Goal: Navigation & Orientation: Find specific page/section

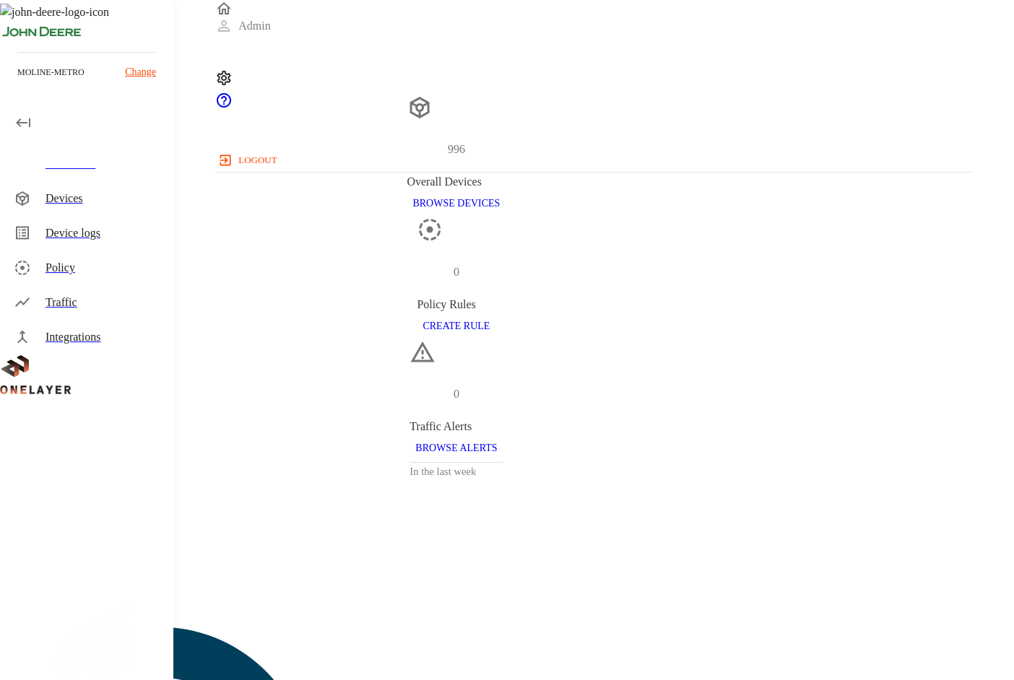
click at [64, 84] on div "moline-metro Change" at bounding box center [86, 78] width 173 height 52
click at [148, 75] on p "Change" at bounding box center [140, 71] width 31 height 15
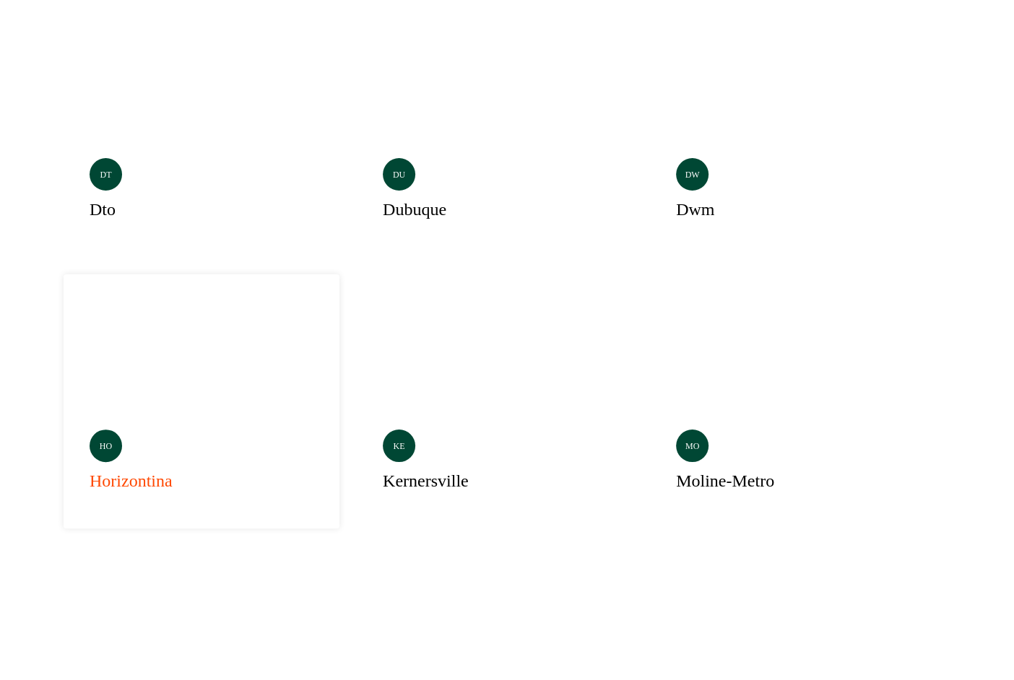
scroll to position [343, 0]
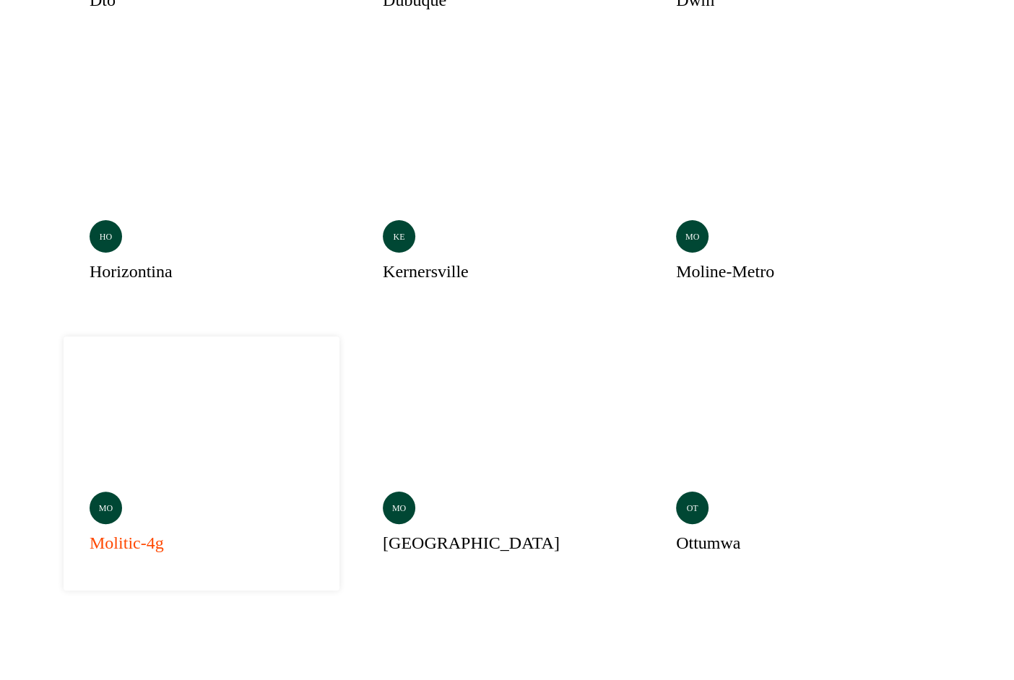
click at [143, 336] on div "mo molitic-4g" at bounding box center [202, 463] width 276 height 254
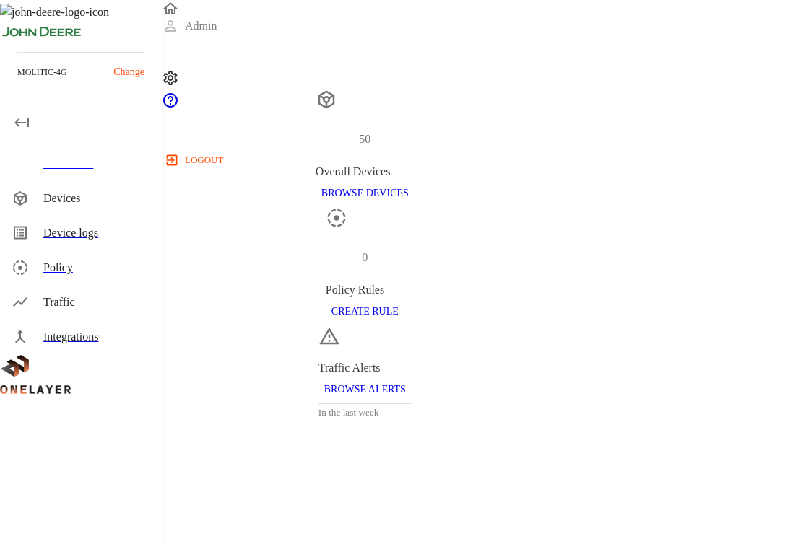
click at [87, 74] on div "molitic-4g Change" at bounding box center [80, 71] width 127 height 15
click at [124, 74] on p "Change" at bounding box center [128, 71] width 31 height 15
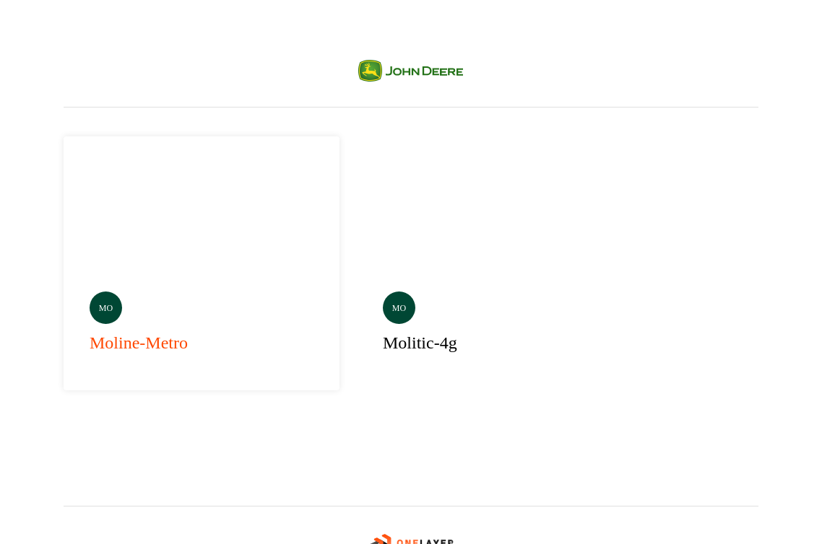
click at [145, 216] on div "mo moline-metro" at bounding box center [202, 263] width 276 height 254
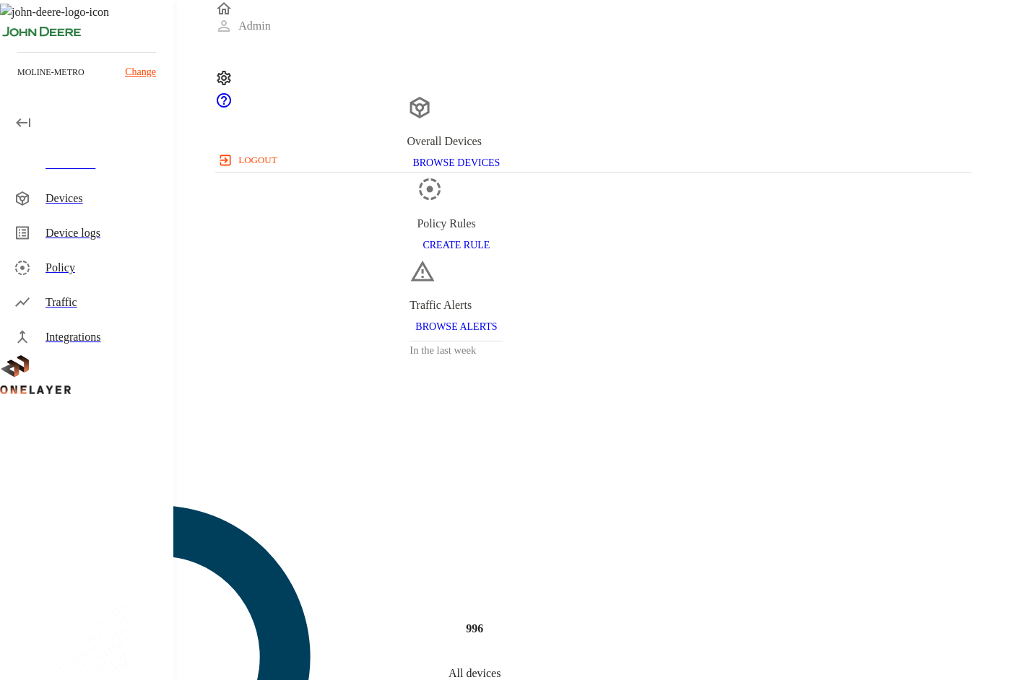
click at [39, 112] on div at bounding box center [86, 122] width 173 height 29
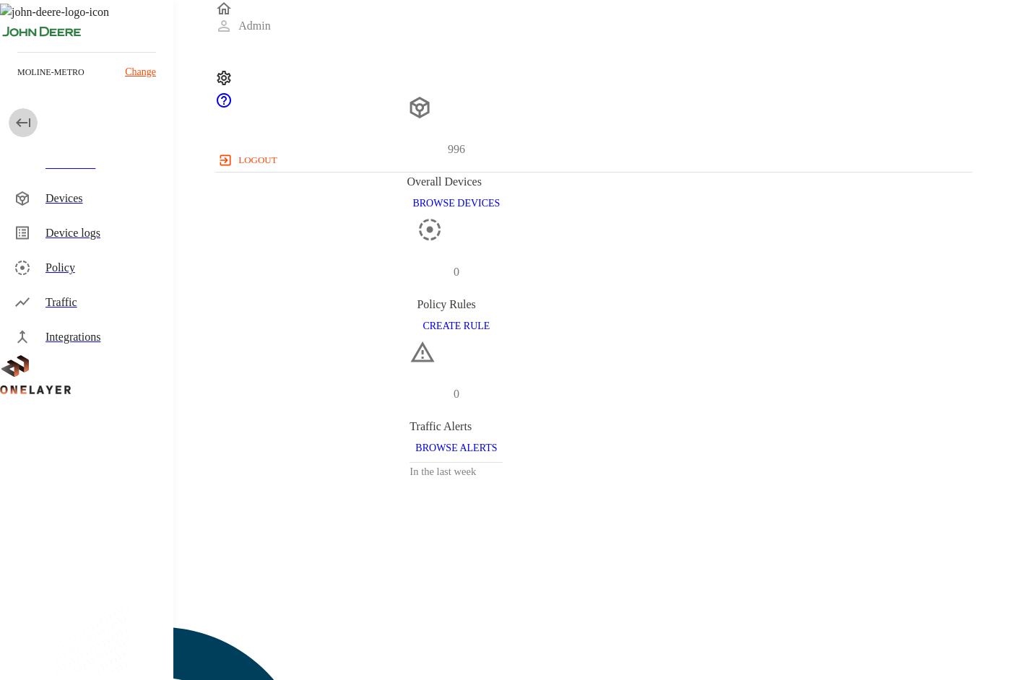
click at [23, 120] on icon "button" at bounding box center [22, 122] width 17 height 17
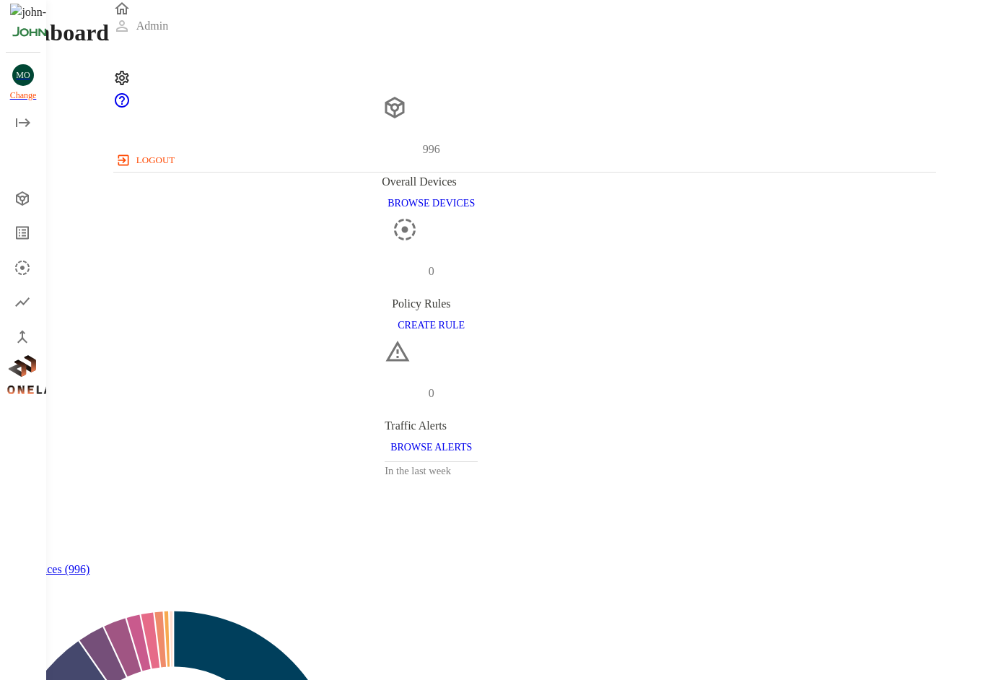
click at [19, 121] on icon "open drawer" at bounding box center [22, 122] width 17 height 17
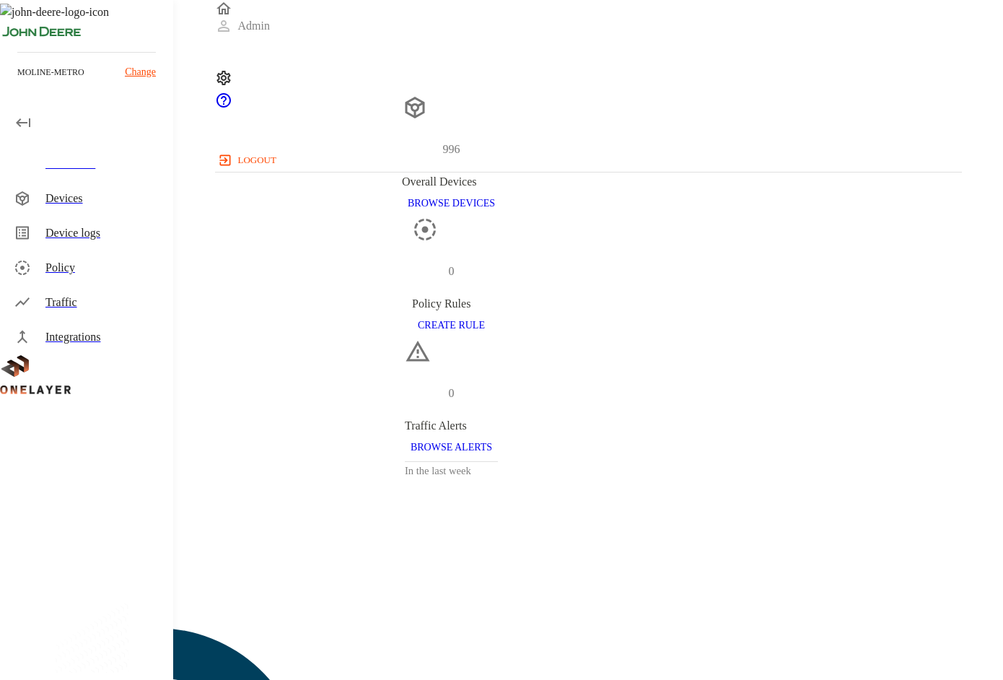
click at [116, 73] on div "moline-metro Change" at bounding box center [86, 71] width 139 height 15
click at [121, 73] on div "moline-metro Change" at bounding box center [86, 71] width 139 height 15
click at [127, 73] on p "Change" at bounding box center [140, 71] width 31 height 15
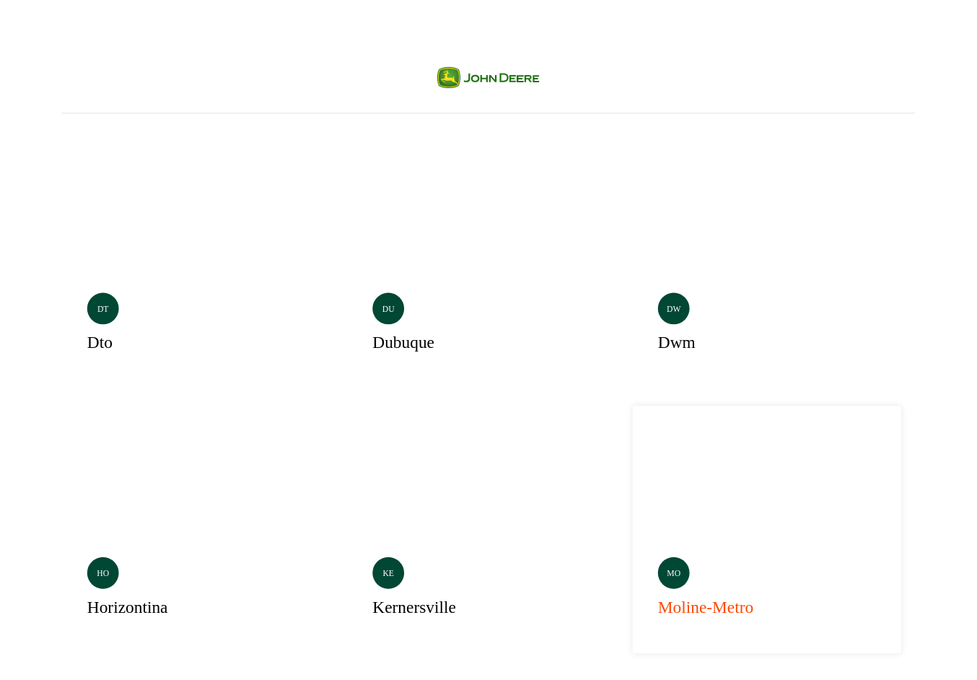
scroll to position [167, 0]
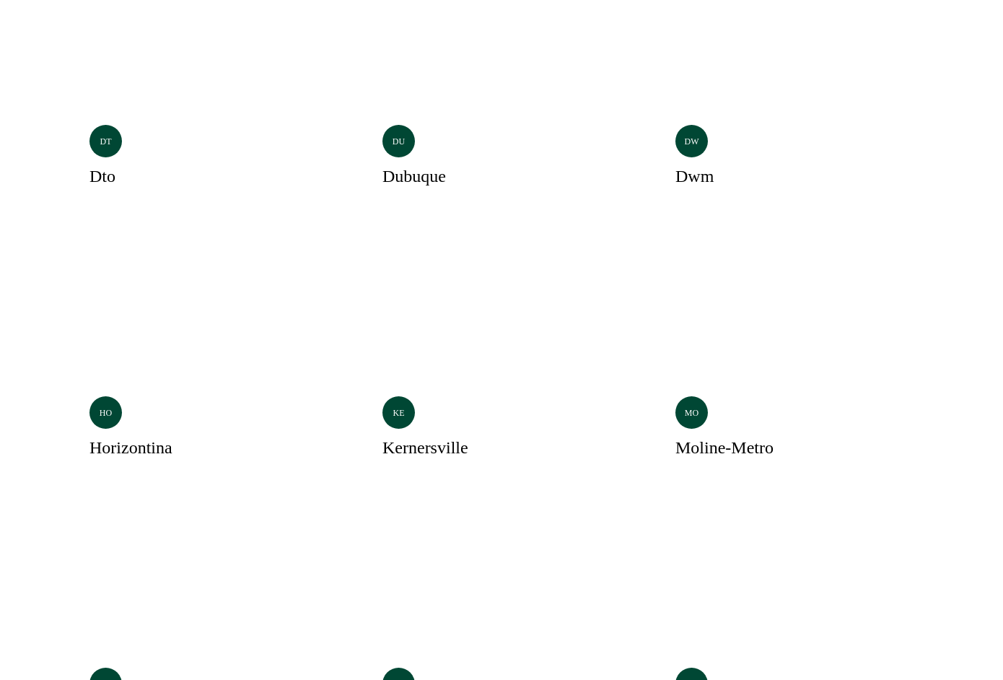
click at [884, 375] on div "dt dto du dubuque dw dwm ho horizontina ke kernersville Selected mo moline-metr…" at bounding box center [502, 504] width 876 height 1126
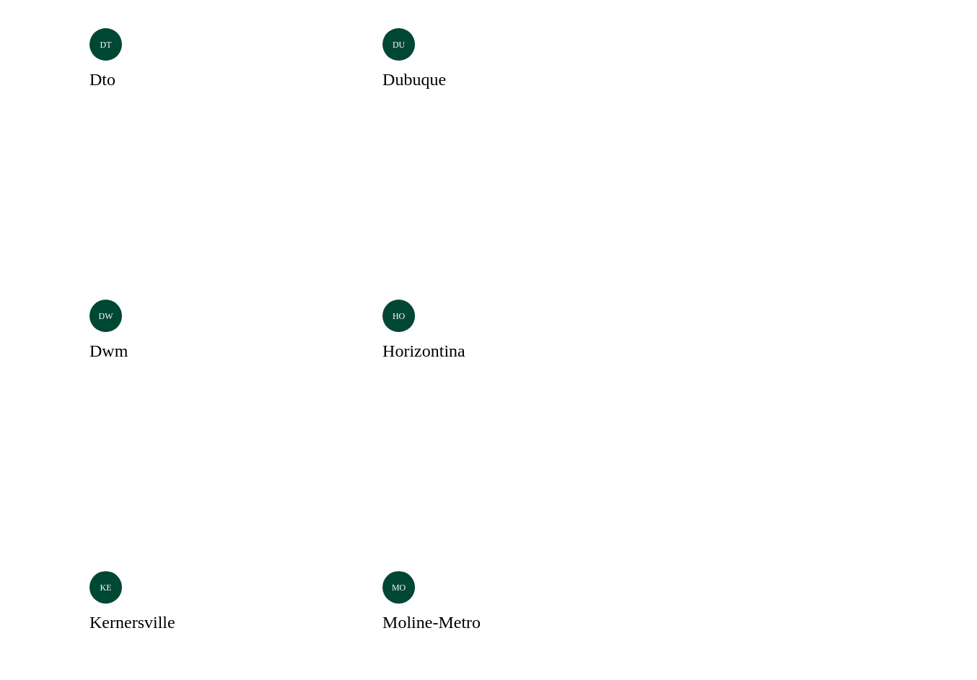
scroll to position [343, 0]
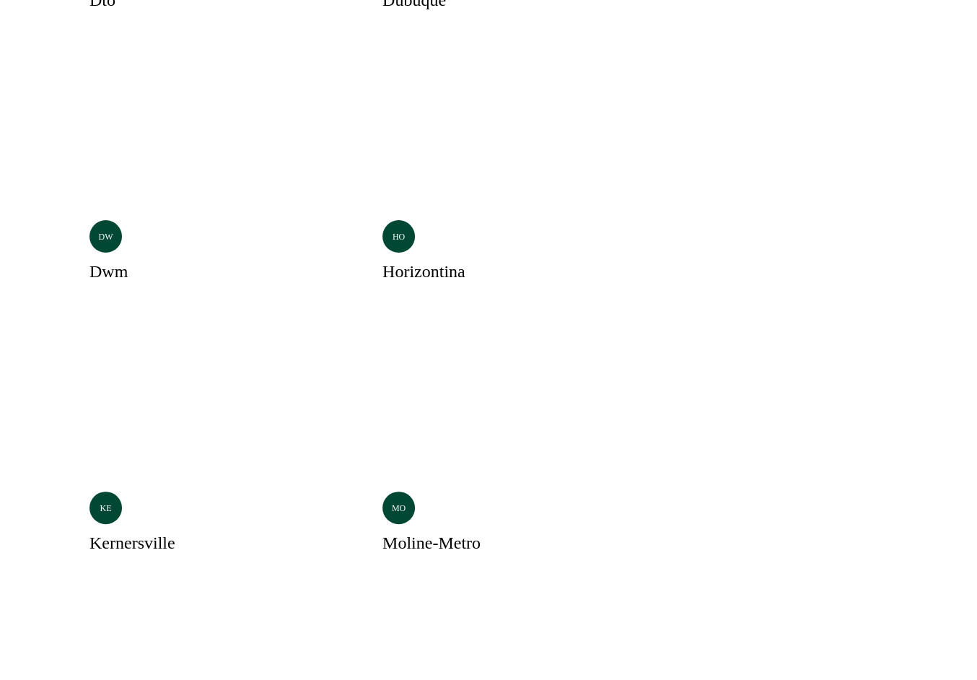
click at [749, 484] on div "dt dto du dubuque dw dwm ho horizontina ke kernersville Selected mo moline-metr…" at bounding box center [489, 464] width 850 height 1398
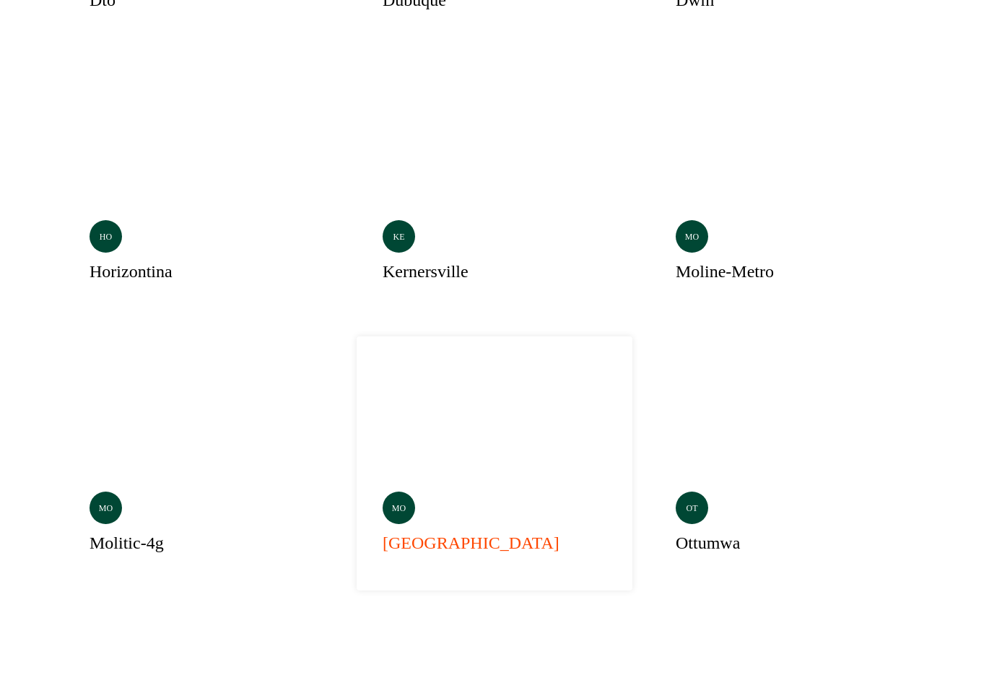
click at [417, 336] on div "mo montenegro" at bounding box center [495, 463] width 276 height 254
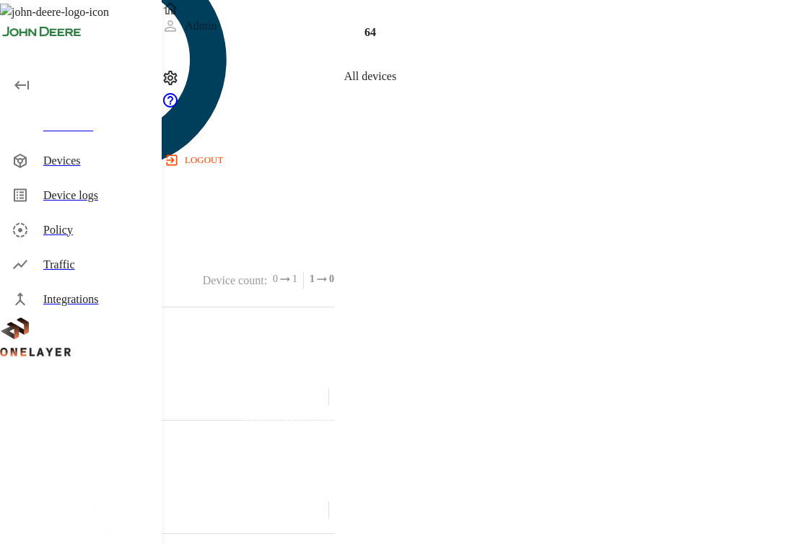
scroll to position [99, 0]
click at [138, 363] on icon at bounding box center [92, 450] width 184 height 174
